Goal: Information Seeking & Learning: Find specific fact

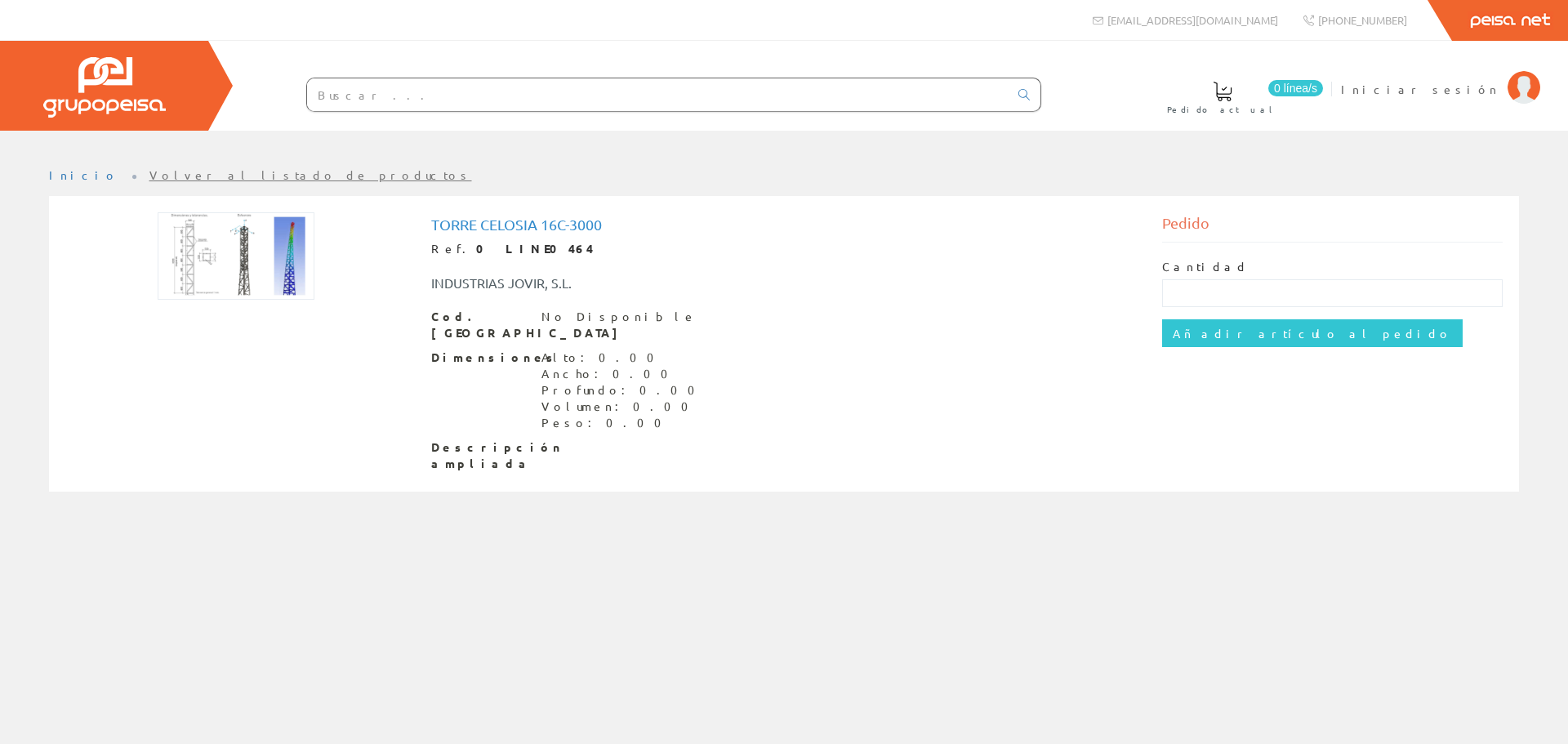
click at [292, 254] on img at bounding box center [236, 256] width 157 height 87
click at [227, 261] on img at bounding box center [236, 256] width 157 height 87
click at [281, 246] on img at bounding box center [236, 256] width 157 height 87
drag, startPoint x: 431, startPoint y: 283, endPoint x: 575, endPoint y: 283, distance: 144.0
click at [575, 283] on div "INDUSTRIAS JOVIR, S.L." at bounding box center [632, 283] width 427 height 19
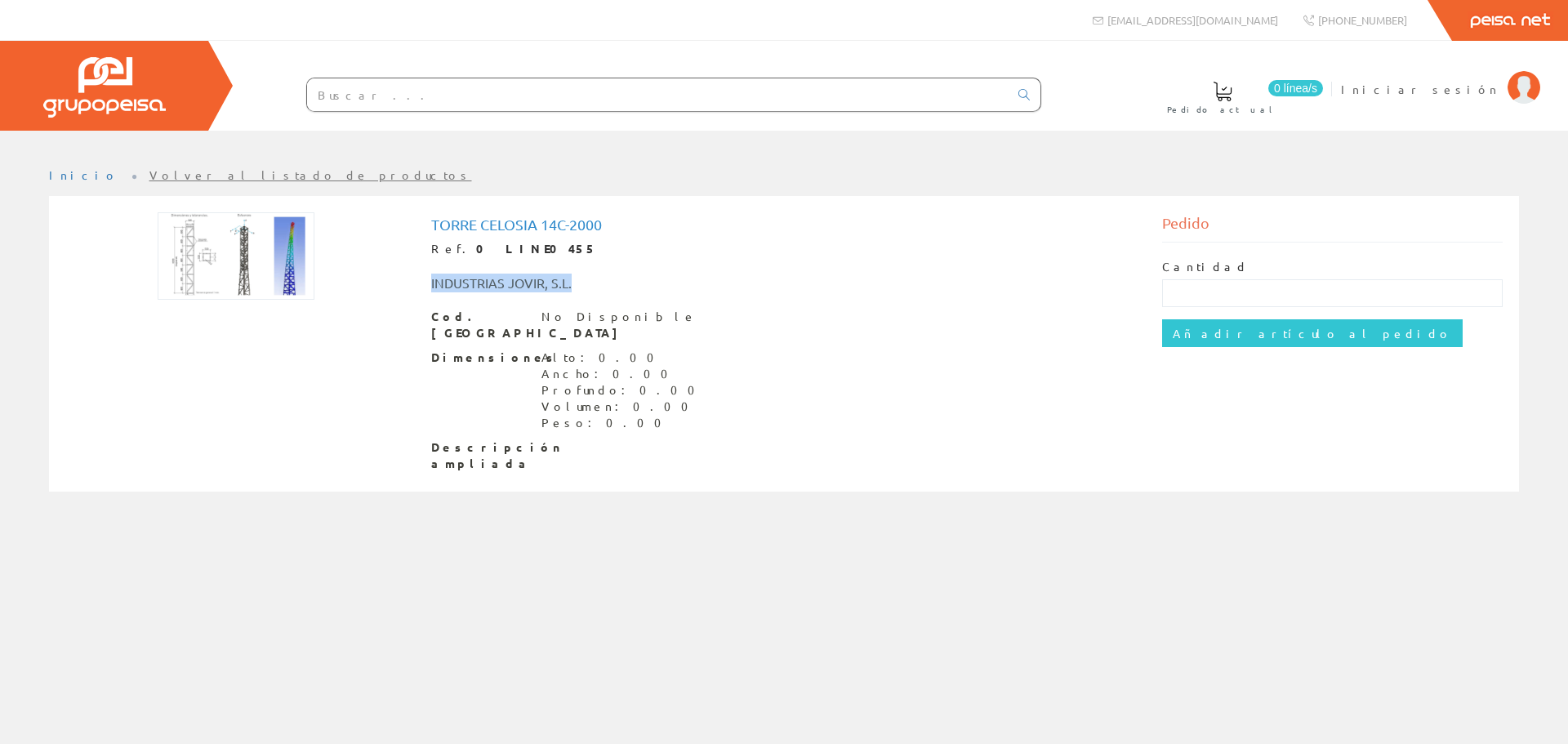
click at [575, 283] on div "INDUSTRIAS JOVIR, S.L." at bounding box center [632, 283] width 427 height 19
drag, startPoint x: 576, startPoint y: 280, endPoint x: 432, endPoint y: 286, distance: 144.1
click at [431, 286] on div "INDUSTRIAS JOVIR, S.L." at bounding box center [632, 283] width 427 height 19
copy div "INDUSTRIAS JOVIR, S.L."
drag, startPoint x: 418, startPoint y: 286, endPoint x: 582, endPoint y: 279, distance: 164.1
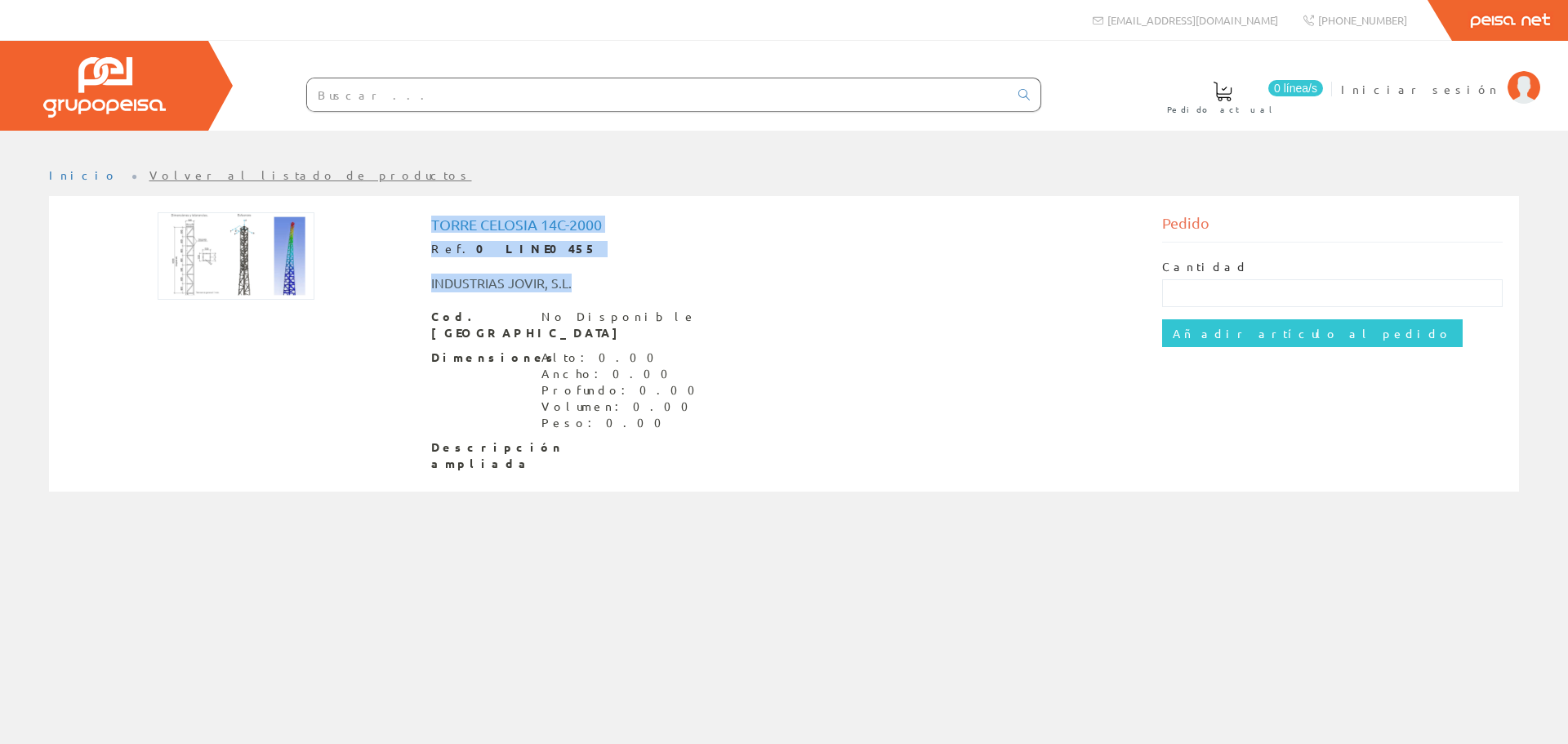
click at [582, 279] on div "Torre Celosia 14c-2000 Ref. 0 LINE0455 INDUSTRIAS JOVIR, S.L. Cod. Barras No Di…" at bounding box center [784, 345] width 1462 height 267
click at [582, 281] on div "INDUSTRIAS JOVIR, S.L." at bounding box center [632, 283] width 427 height 19
click at [567, 286] on div "INDUSTRIAS JOVIR, S.L." at bounding box center [632, 283] width 427 height 19
click at [537, 276] on div "INDUSTRIAS JOVIR, S.L." at bounding box center [632, 283] width 427 height 19
drag, startPoint x: 576, startPoint y: 280, endPoint x: 430, endPoint y: 287, distance: 146.2
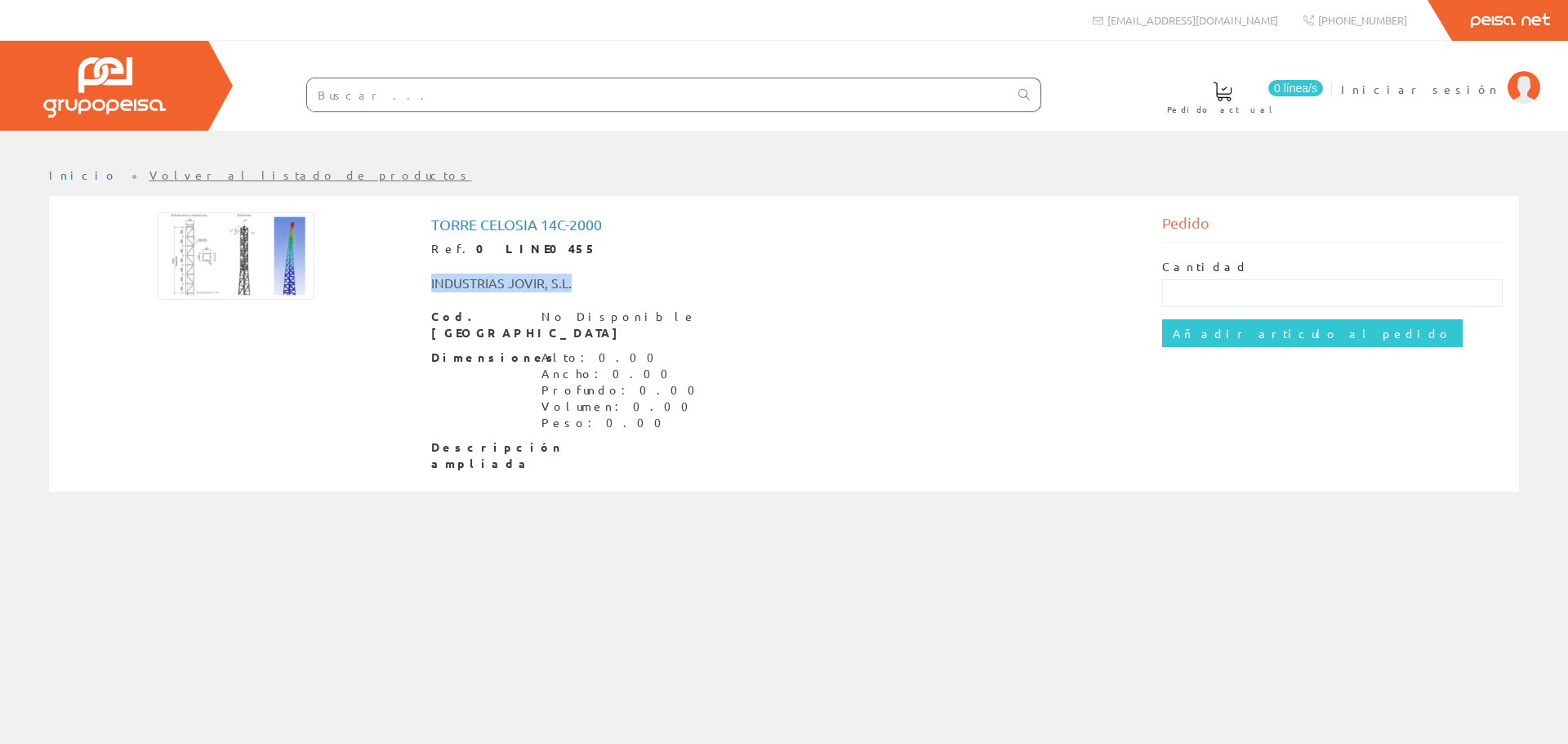
click at [430, 287] on div "INDUSTRIAS JOVIR, S.L." at bounding box center [632, 283] width 427 height 19
copy div "INDUSTRIAS JOVIR, S.L."
